Goal: Task Accomplishment & Management: Manage account settings

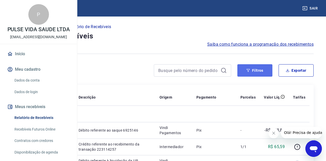
click at [259, 74] on button "Filtros" at bounding box center [254, 70] width 35 height 12
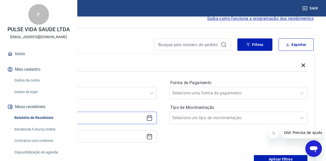
click at [144, 118] on input at bounding box center [83, 118] width 121 height 8
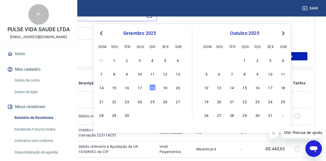
scroll to position [129, 0]
click at [114, 76] on div "8" at bounding box center [114, 73] width 6 height 6
type input "[DATE]"
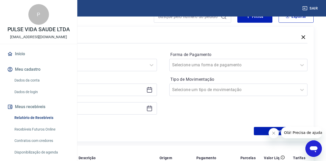
scroll to position [51, 0]
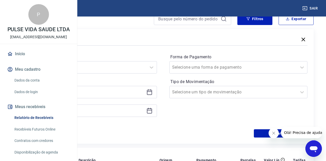
click at [142, 115] on div at bounding box center [88, 110] width 138 height 12
click at [142, 114] on div at bounding box center [88, 110] width 138 height 12
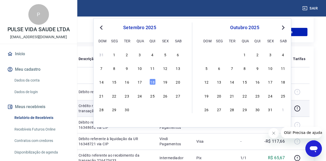
scroll to position [154, 0]
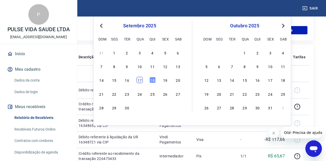
click at [140, 81] on div "17" at bounding box center [139, 80] width 6 height 6
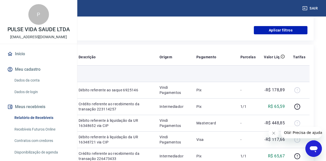
type input "[DATE]"
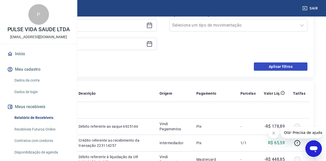
scroll to position [103, 0]
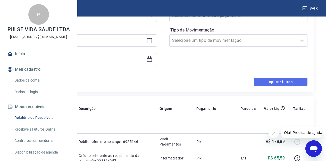
click at [275, 80] on button "Aplicar filtros" at bounding box center [281, 81] width 54 height 8
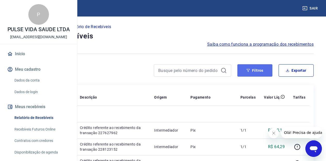
click at [255, 71] on button "Filtros" at bounding box center [254, 70] width 35 height 12
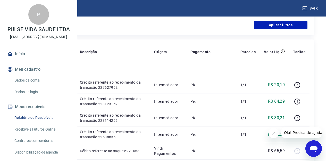
scroll to position [77, 0]
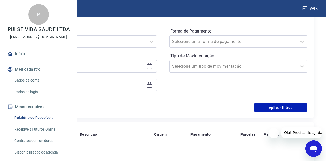
click at [207, 95] on div "Forma de Pagamento Selecione uma forma de pagamento Tipo de Movimentação Seleci…" at bounding box center [238, 62] width 138 height 70
click at [294, 107] on button "Aplicar filtros" at bounding box center [281, 107] width 54 height 8
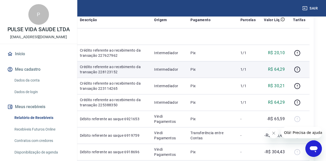
scroll to position [0, 0]
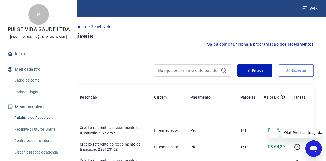
click at [292, 68] on button "Exportar" at bounding box center [295, 70] width 35 height 12
type input "[DATE]"
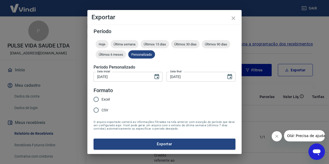
click at [103, 100] on span "Excel" at bounding box center [106, 99] width 8 height 5
click at [102, 100] on input "Excel" at bounding box center [96, 99] width 11 height 11
radio input "true"
click at [183, 145] on button "Exportar" at bounding box center [165, 144] width 142 height 11
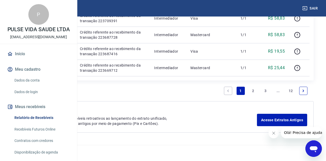
scroll to position [592, 0]
